Goal: Task Accomplishment & Management: Use online tool/utility

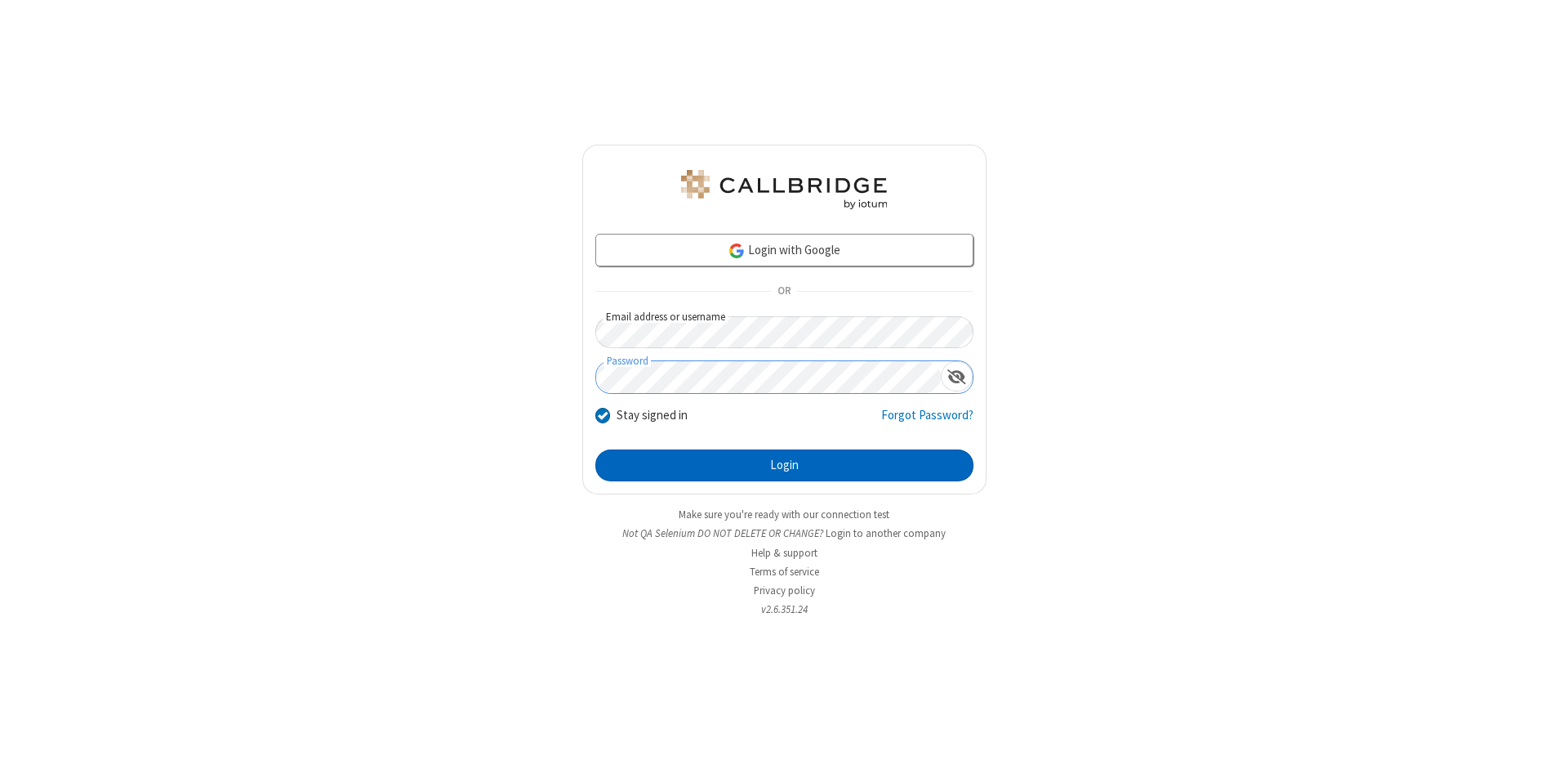
click at [784, 466] on button "Login" at bounding box center [784, 466] width 378 height 33
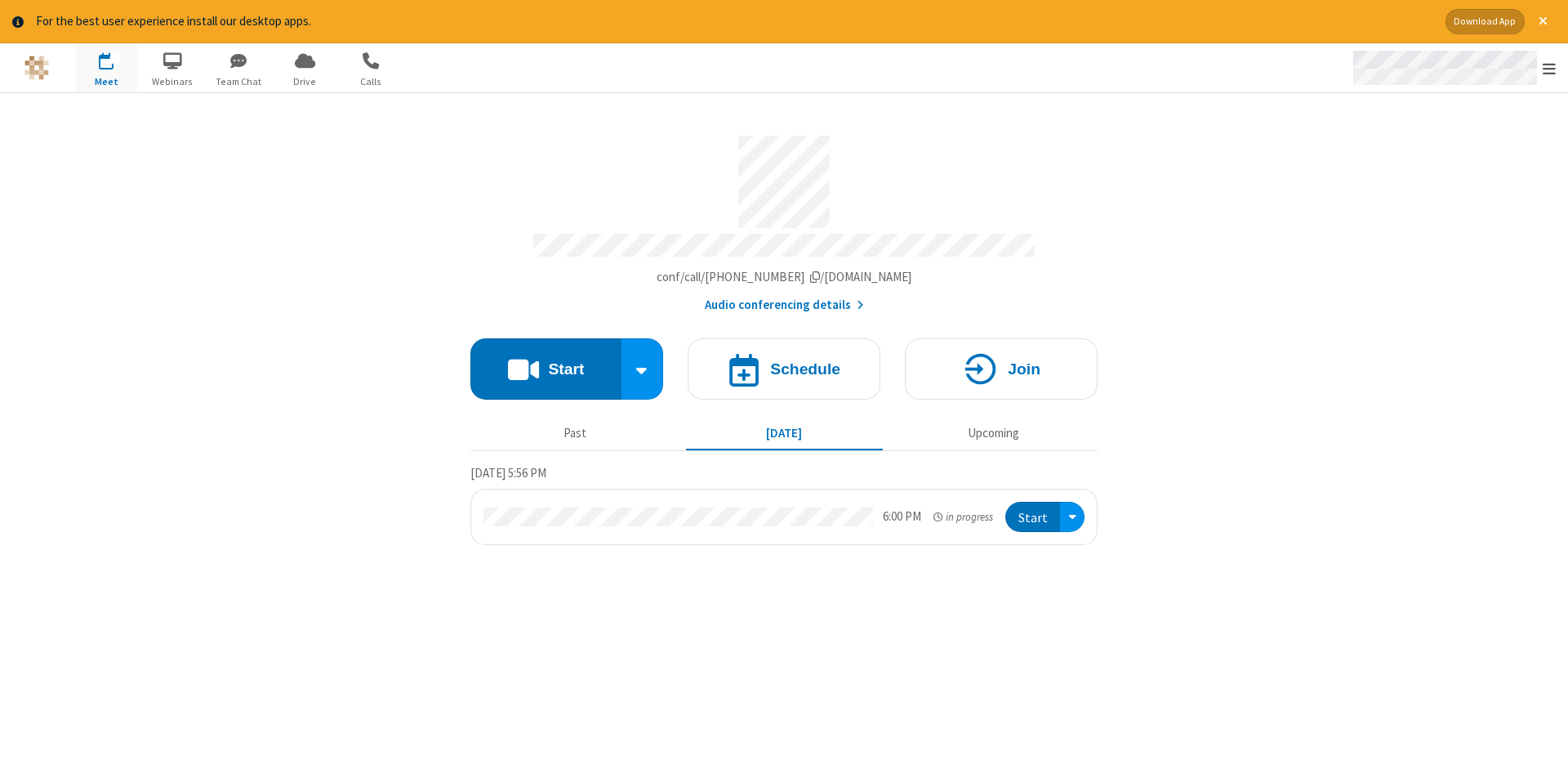
click at [1550, 69] on span "Open menu" at bounding box center [1550, 68] width 13 height 16
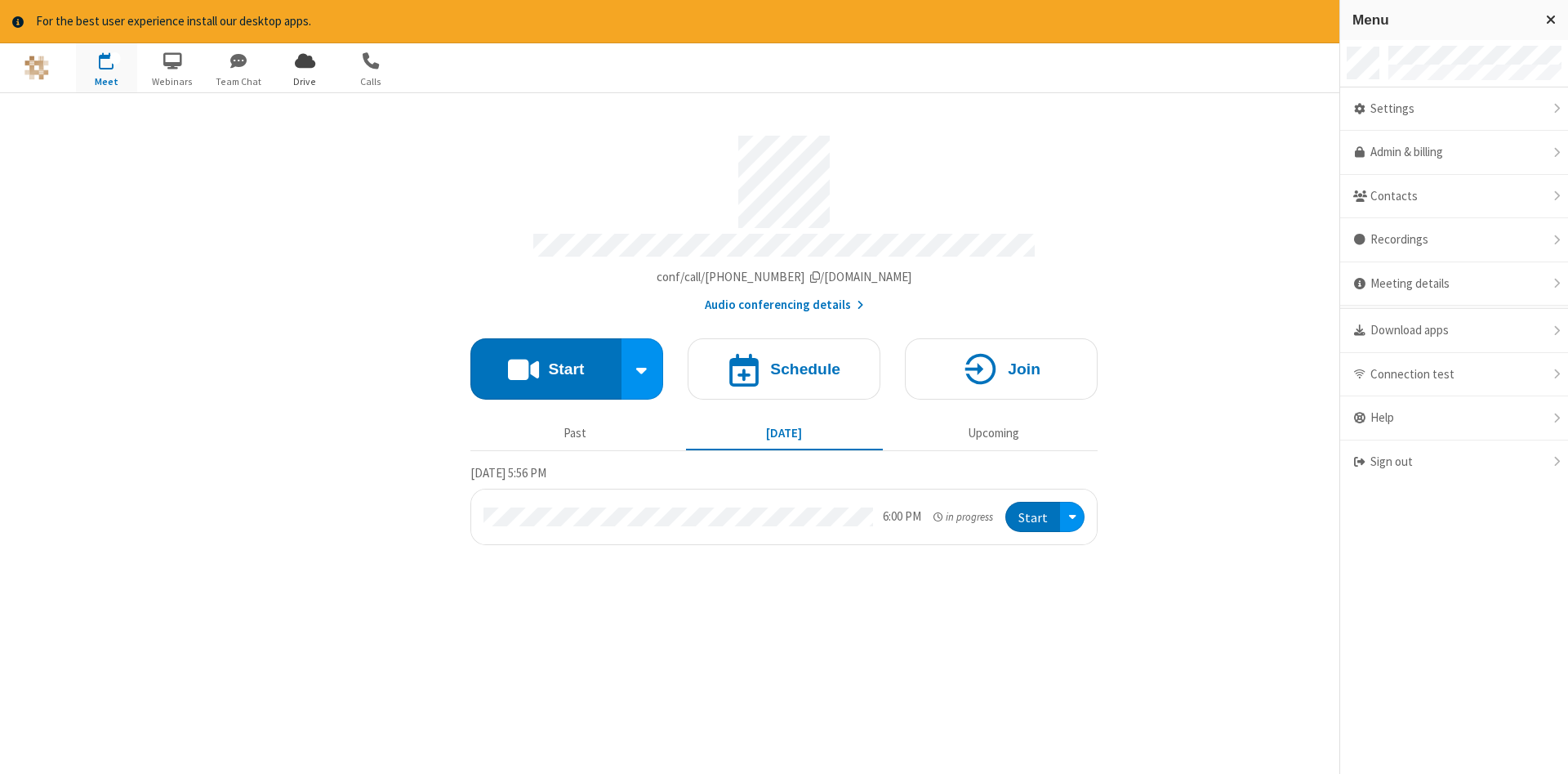
click at [305, 80] on span "Drive" at bounding box center [306, 81] width 61 height 14
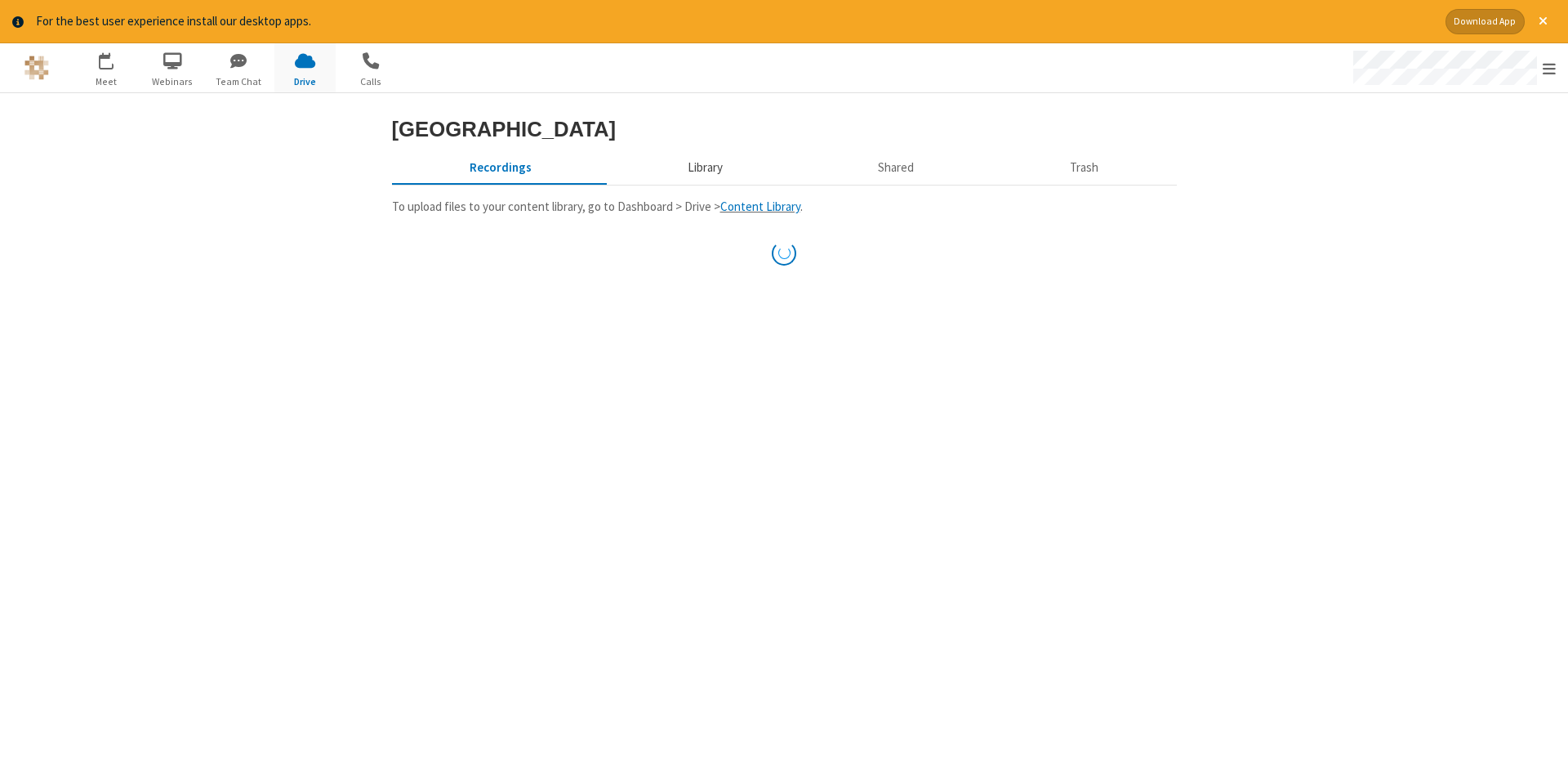
click at [702, 184] on button "Library" at bounding box center [705, 168] width 192 height 31
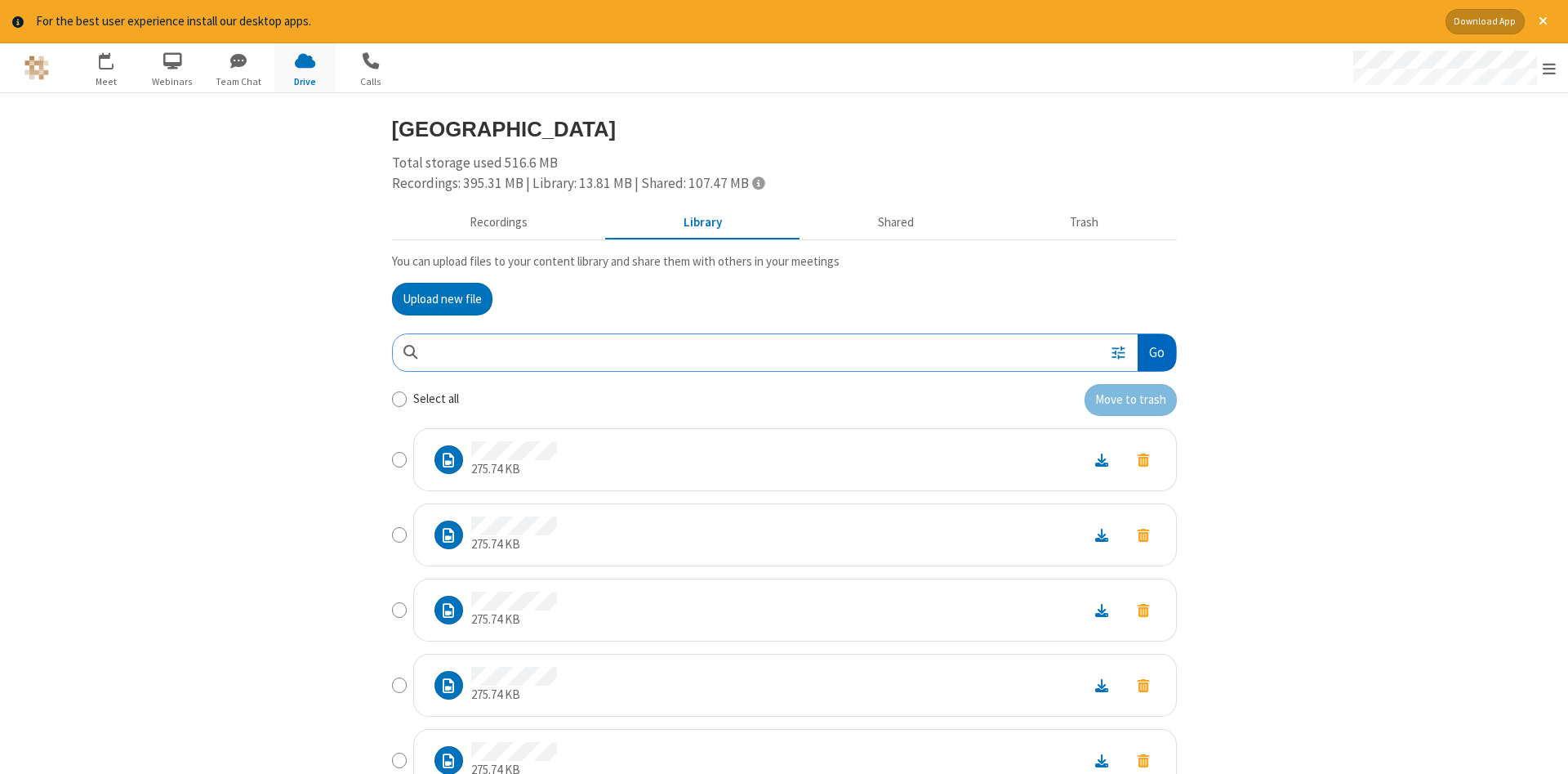
click at [1156, 353] on button "Go" at bounding box center [1156, 353] width 37 height 36
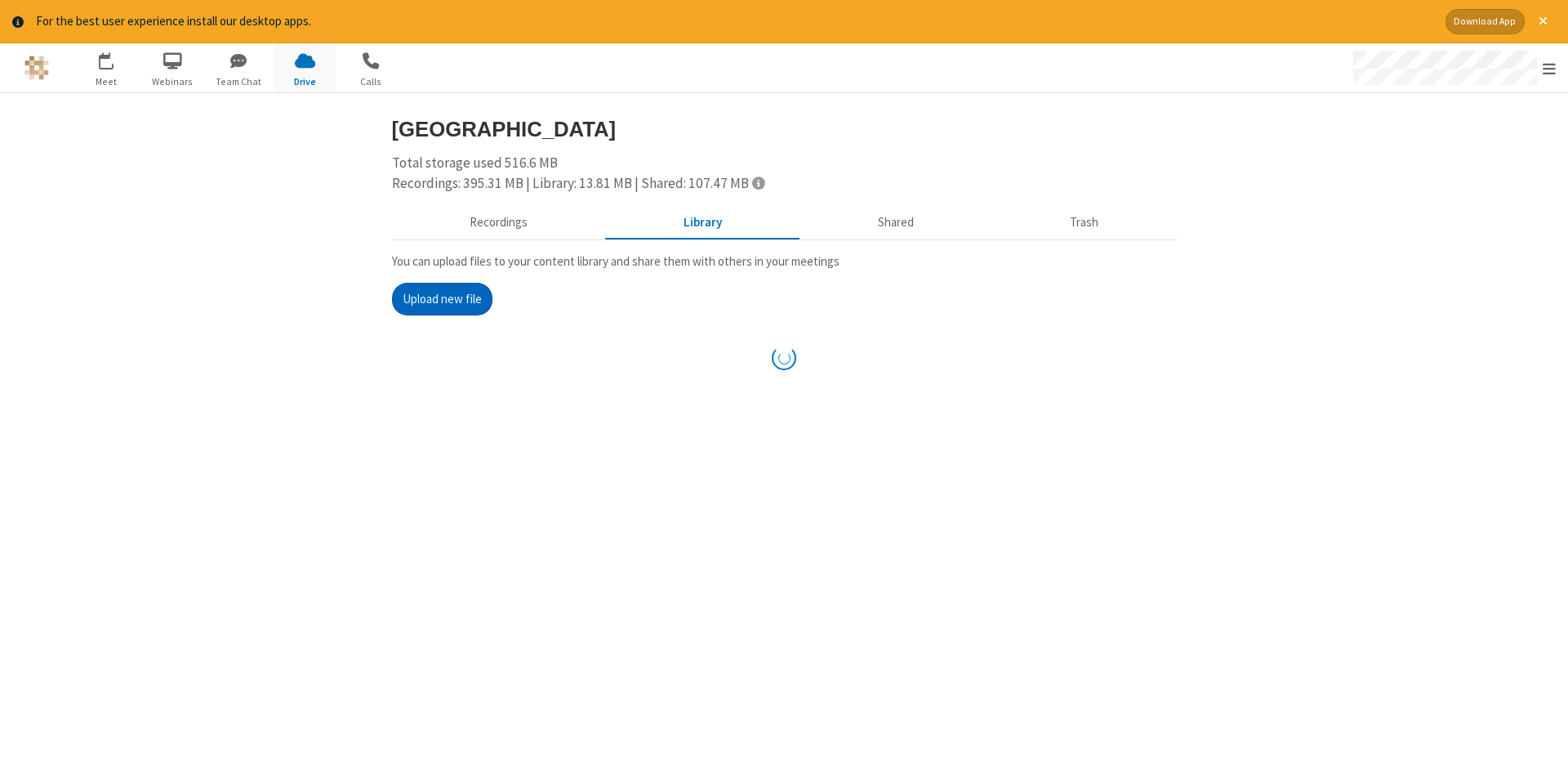
click at [442, 298] on button "Upload new file" at bounding box center [442, 299] width 101 height 33
